Goal: Browse casually: Explore the website without a specific task or goal

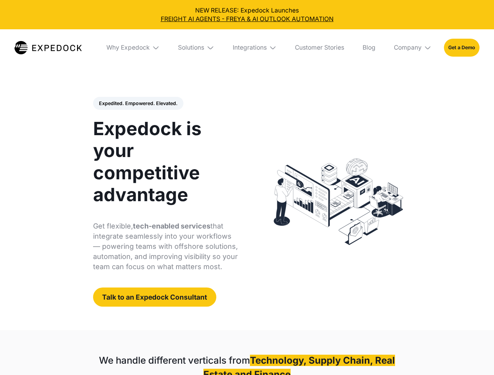
select select
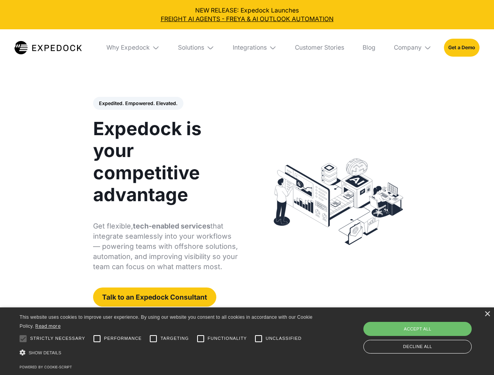
click at [247, 48] on div "Integrations" at bounding box center [250, 48] width 34 height 8
click at [133, 48] on div "Why Expedock" at bounding box center [121, 48] width 43 height 8
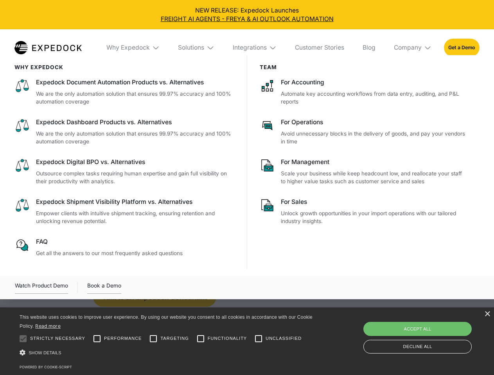
click at [197, 48] on div "Solutions" at bounding box center [191, 48] width 26 height 8
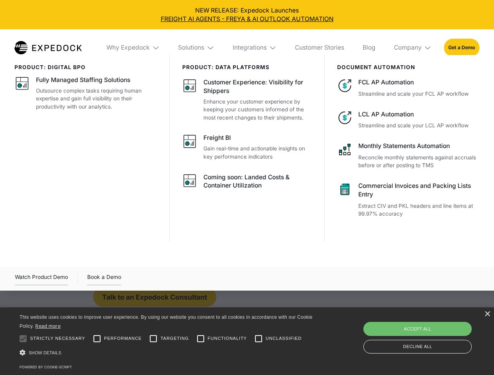
click at [255, 48] on div "Integrations" at bounding box center [250, 48] width 34 height 8
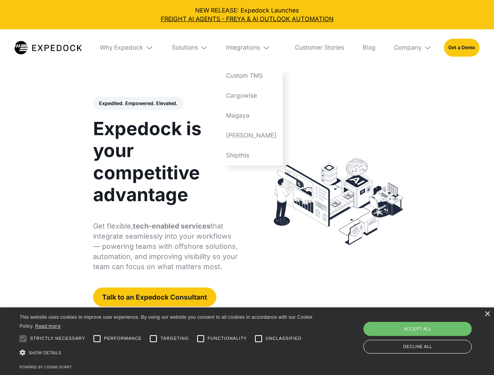
click at [413, 48] on div "Company" at bounding box center [408, 48] width 28 height 8
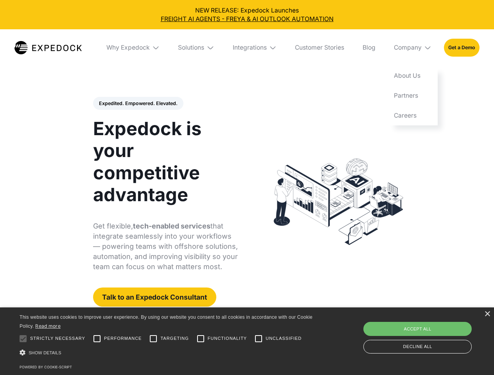
click at [138, 104] on div "Expedited. Empowered. Elevated. Automate Freight Document Extraction at 99.97% …" at bounding box center [165, 202] width 145 height 210
click at [23, 339] on div at bounding box center [23, 339] width 16 height 16
click at [97, 339] on input "Performance" at bounding box center [97, 339] width 16 height 16
checkbox input "true"
click at [153, 339] on input "Targeting" at bounding box center [154, 339] width 16 height 16
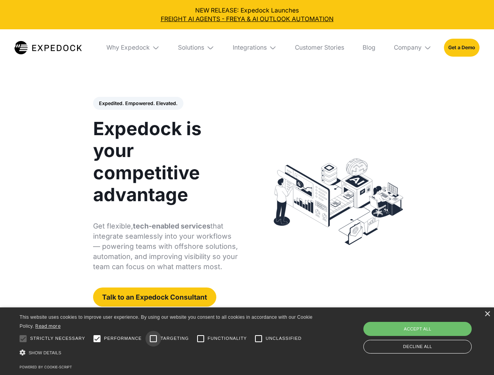
checkbox input "true"
click at [201, 339] on input "Functionality" at bounding box center [201, 339] width 16 height 16
checkbox input "true"
